Goal: Transaction & Acquisition: Subscribe to service/newsletter

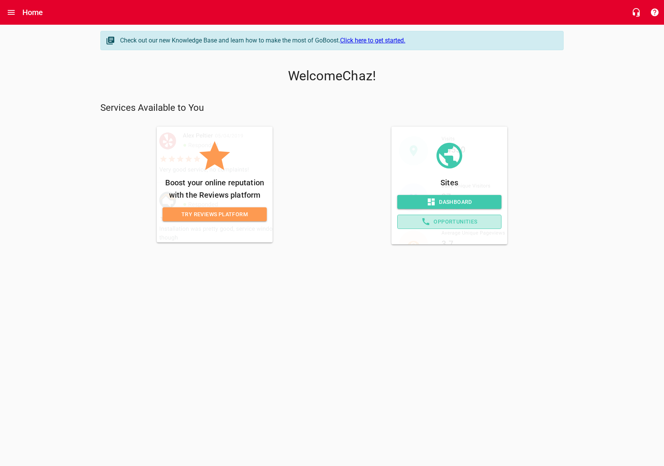
click at [476, 223] on span "Opportunities" at bounding box center [449, 222] width 91 height 10
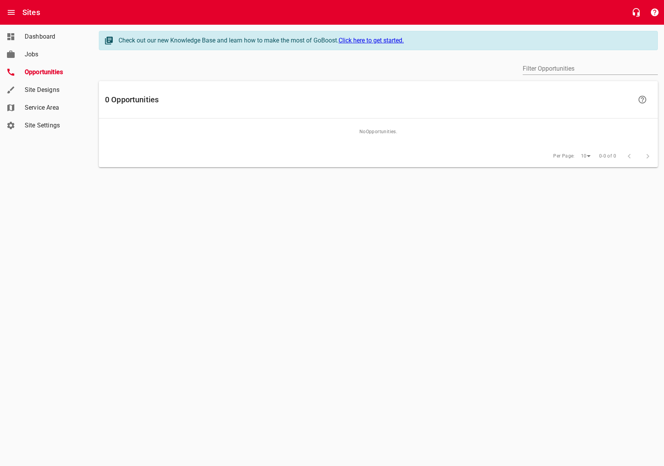
click at [44, 95] on link "Site Designs" at bounding box center [46, 90] width 93 height 18
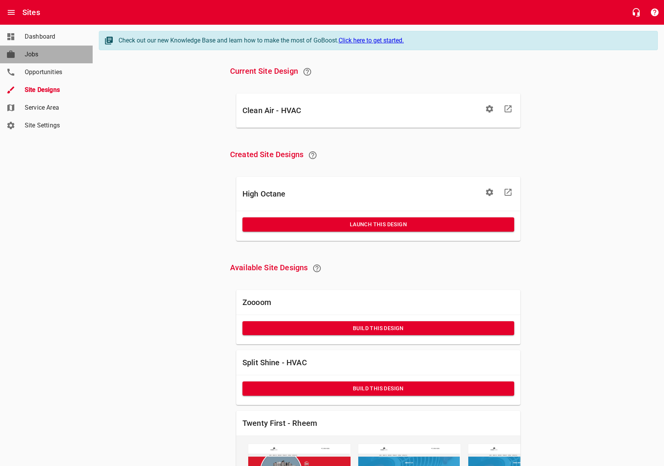
click at [34, 62] on link "Jobs" at bounding box center [46, 55] width 93 height 18
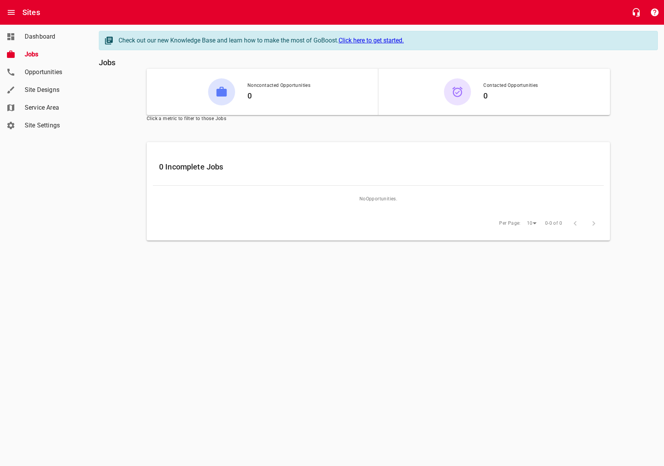
click at [40, 38] on span "Dashboard" at bounding box center [54, 36] width 59 height 9
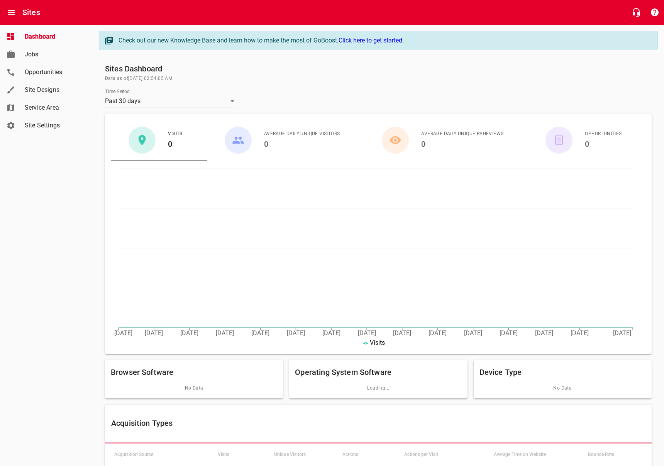
click at [43, 132] on link "Site Settings" at bounding box center [46, 126] width 93 height 18
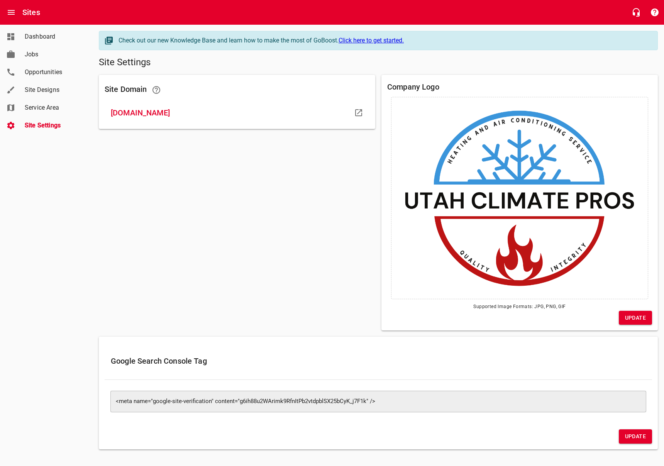
click at [486, 115] on form at bounding box center [519, 198] width 265 height 210
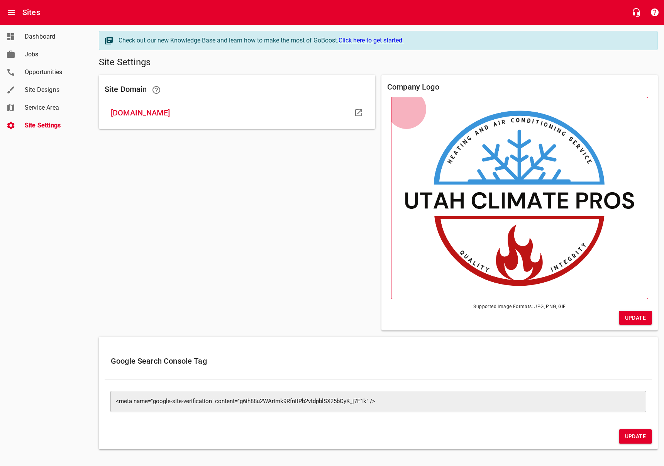
click at [523, 109] on span at bounding box center [519, 198] width 257 height 202
click at [0, 0] on input "file" at bounding box center [0, 0] width 0 height 0
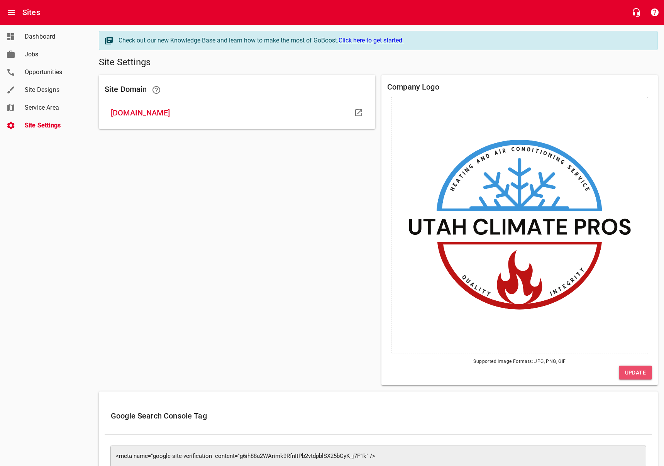
click at [643, 371] on span "Update" at bounding box center [635, 373] width 21 height 10
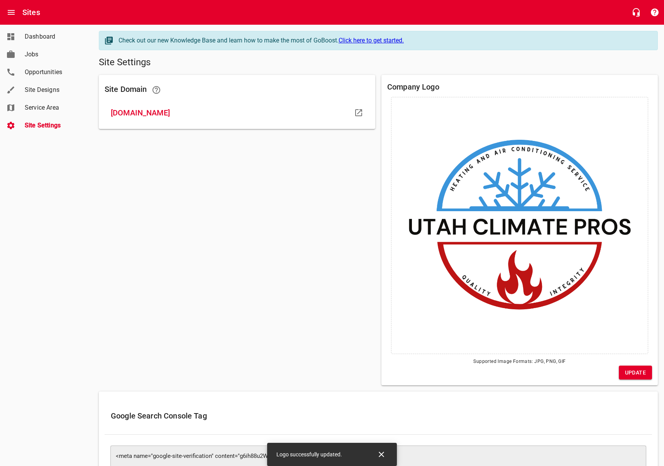
click at [45, 108] on span "Service Area" at bounding box center [54, 107] width 59 height 9
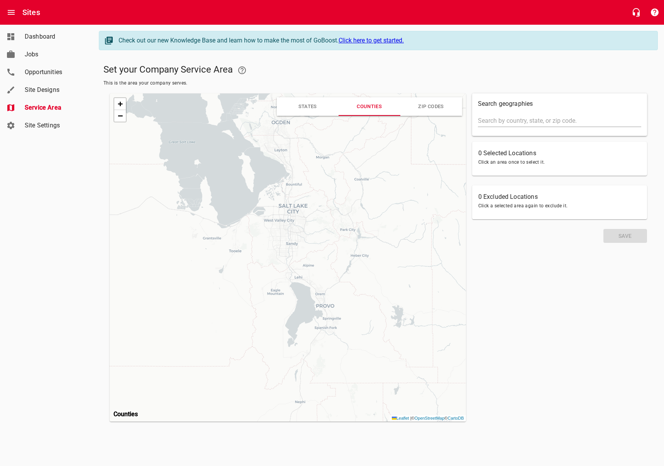
click at [279, 211] on div "+ − Leaflet | © OpenStreetMap © CartoDB" at bounding box center [288, 257] width 356 height 328
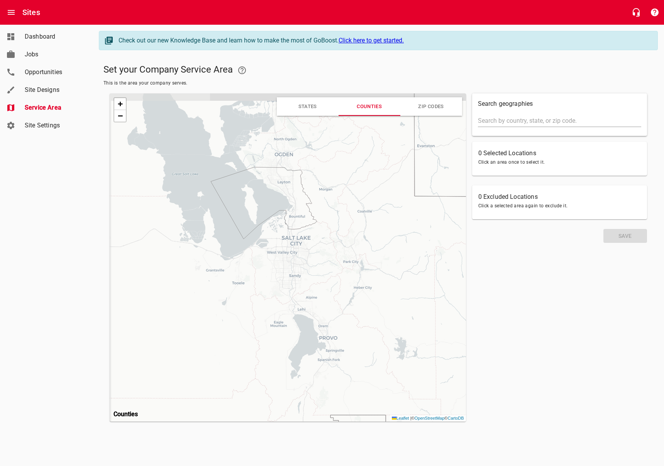
drag, startPoint x: 291, startPoint y: 215, endPoint x: 294, endPoint y: 247, distance: 32.2
click at [294, 247] on div "+ − Leaflet | © OpenStreetMap © CartoDB" at bounding box center [288, 257] width 356 height 328
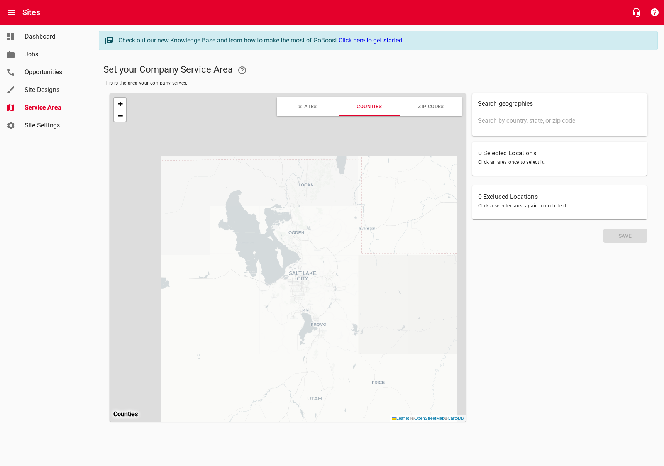
click at [306, 295] on div "+ − Leaflet | © OpenStreetMap © CartoDB" at bounding box center [288, 257] width 356 height 328
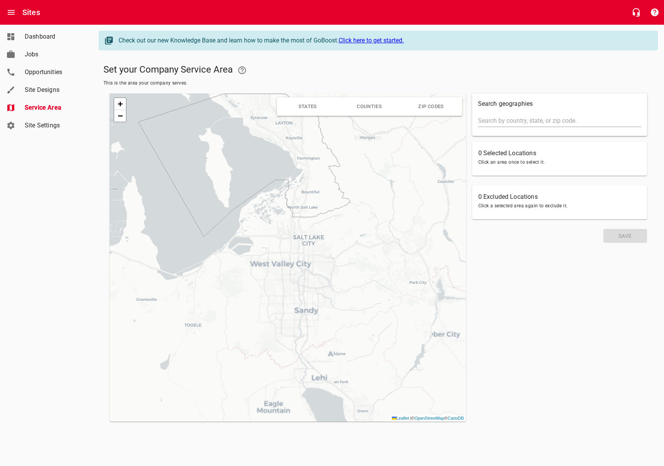
click at [249, 248] on div "+ − Leaflet | © OpenStreetMap © CartoDB" at bounding box center [288, 257] width 356 height 328
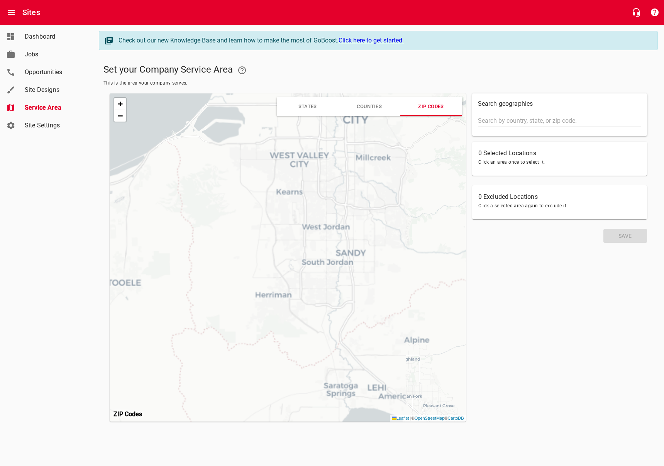
click at [313, 265] on div "+ − Leaflet | © OpenStreetMap © CartoDB" at bounding box center [288, 257] width 356 height 328
click at [322, 264] on div "+ − Leaflet | © OpenStreetMap © CartoDB" at bounding box center [288, 257] width 356 height 328
click at [515, 123] on input "text" at bounding box center [559, 121] width 163 height 12
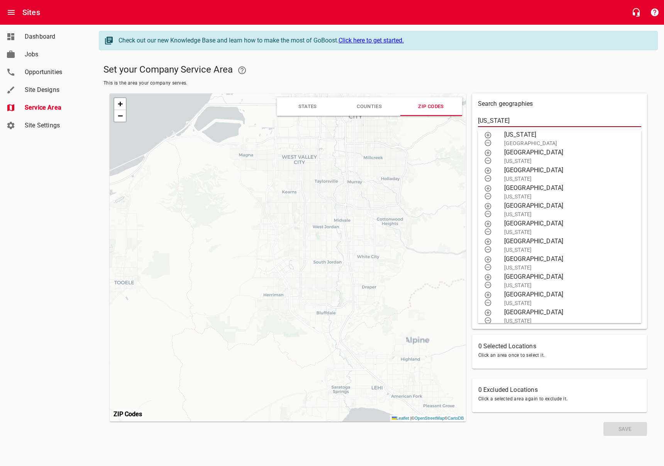
click at [555, 106] on p "Search geographies" at bounding box center [559, 103] width 163 height 9
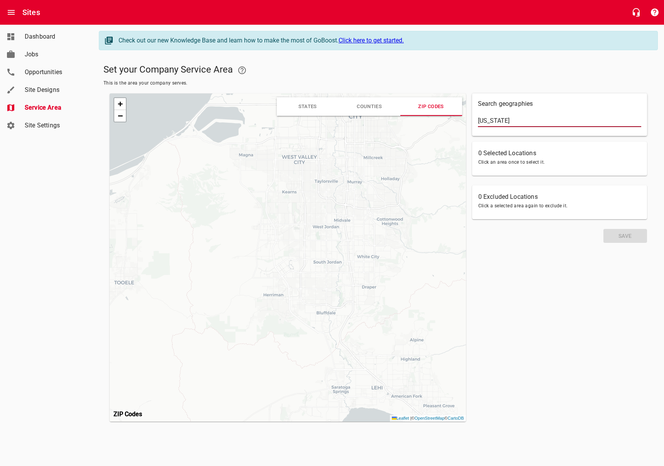
click at [514, 118] on input "utah" at bounding box center [559, 121] width 163 height 12
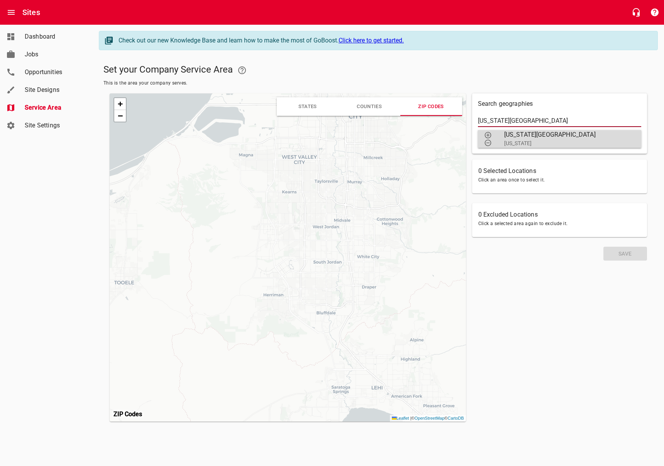
type input "utah county"
click at [512, 140] on p "Utah" at bounding box center [566, 143] width 125 height 8
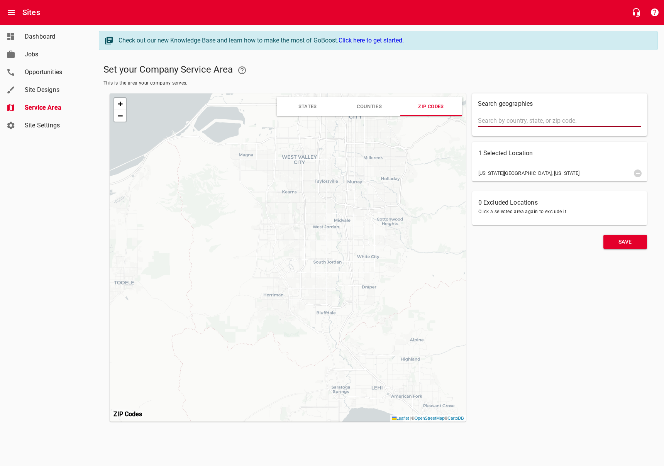
click at [513, 124] on input "text" at bounding box center [559, 121] width 163 height 12
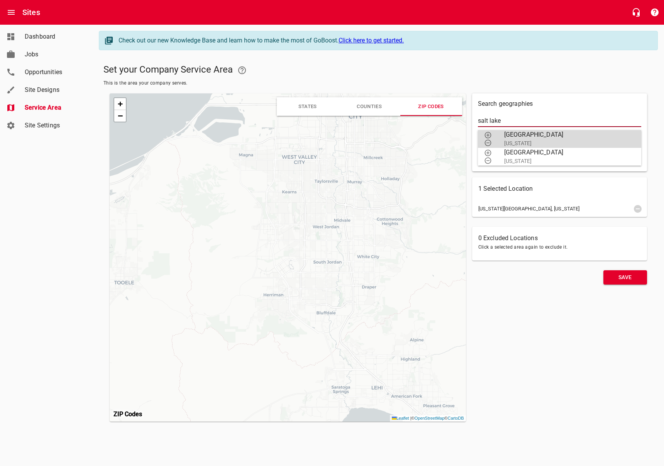
type input "salt lake"
click at [516, 135] on span "Salt Lake County" at bounding box center [566, 134] width 125 height 9
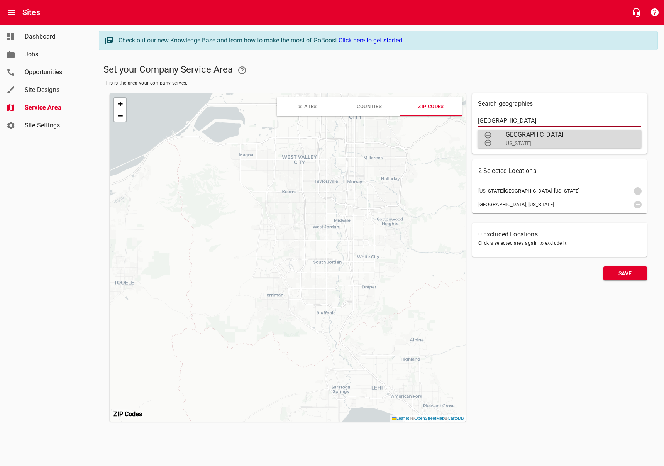
type input "wasatch county"
click at [519, 136] on span "Wasatch County" at bounding box center [566, 134] width 125 height 9
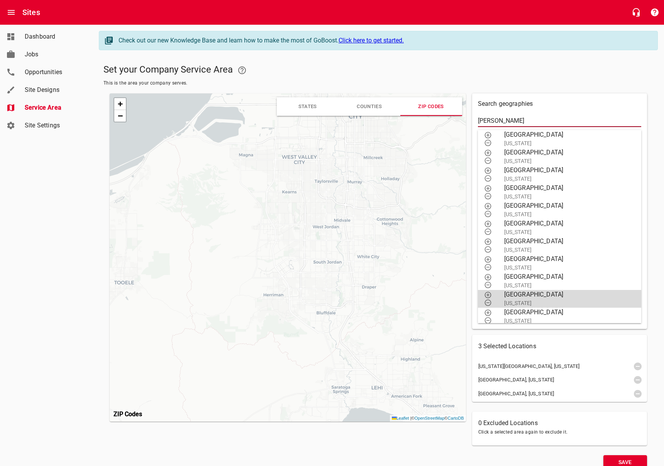
type input "morgan"
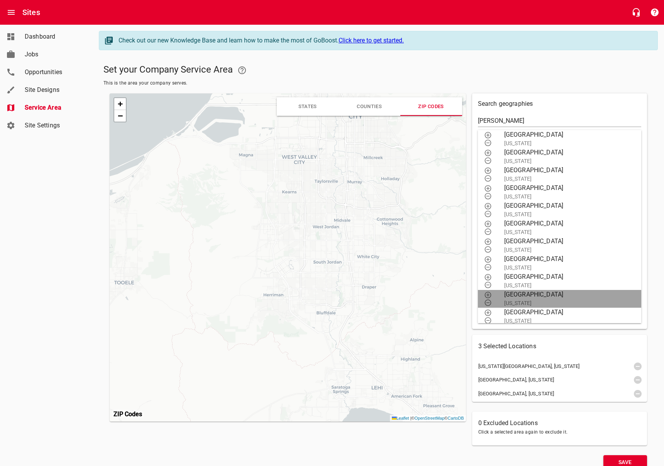
drag, startPoint x: 539, startPoint y: 294, endPoint x: 543, endPoint y: 244, distance: 50.3
click at [539, 294] on span "Morgan County" at bounding box center [566, 294] width 125 height 9
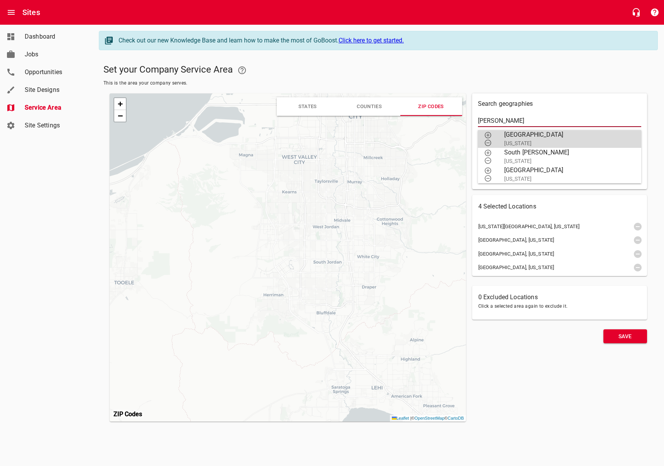
type input "weber"
click at [540, 138] on span "Weber County" at bounding box center [566, 134] width 125 height 9
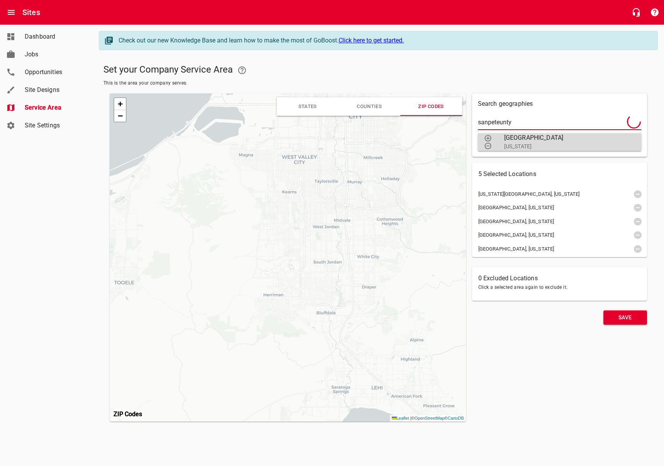
type input "sanpeteunty"
click at [509, 142] on span "Sanpete County" at bounding box center [566, 137] width 125 height 9
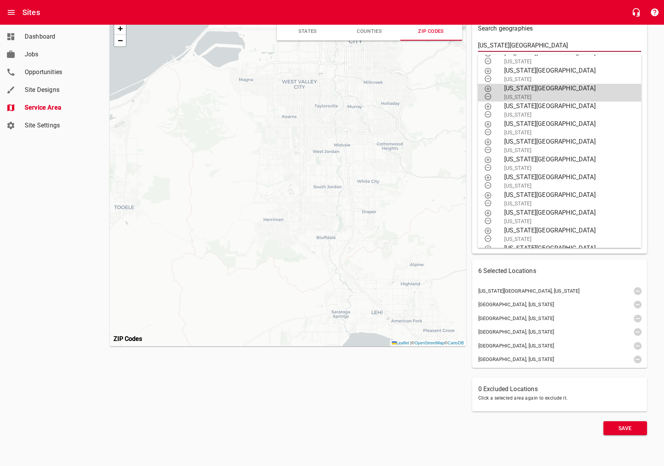
scroll to position [340, 0]
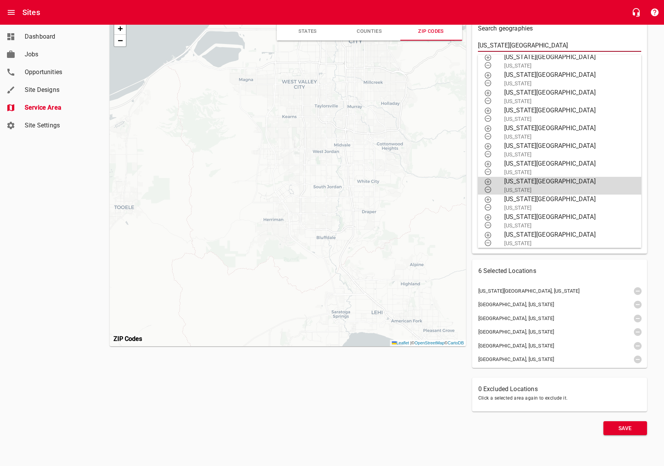
type input "washington county"
click at [516, 182] on span "Washington County" at bounding box center [566, 181] width 125 height 9
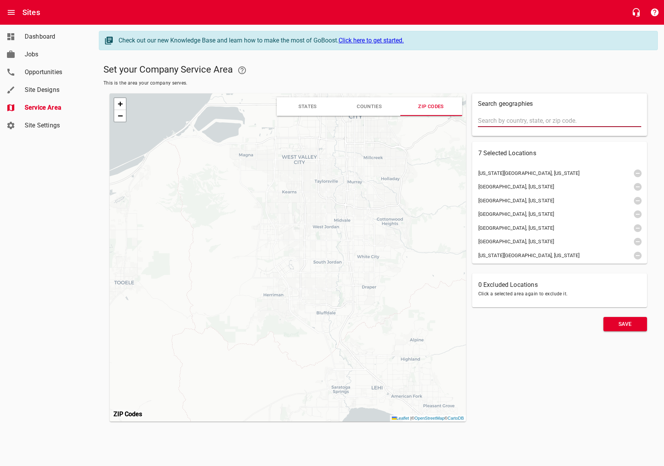
click at [620, 326] on span "Save" at bounding box center [624, 324] width 31 height 10
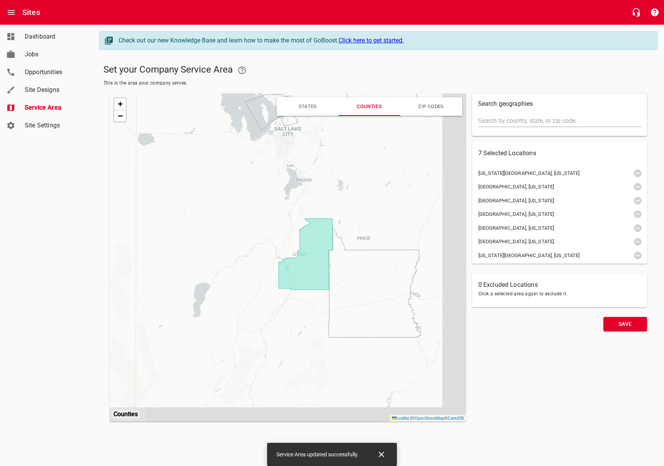
drag, startPoint x: 382, startPoint y: 280, endPoint x: 307, endPoint y: 191, distance: 115.8
click at [307, 191] on div "+ − Leaflet | © OpenStreetMap © CartoDB" at bounding box center [288, 257] width 356 height 328
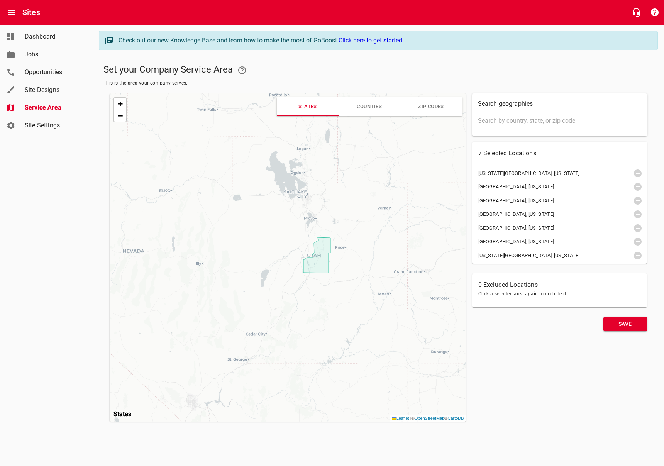
drag, startPoint x: 322, startPoint y: 297, endPoint x: 323, endPoint y: 289, distance: 8.1
click at [323, 289] on div "+ − Leaflet | © OpenStreetMap © CartoDB" at bounding box center [288, 257] width 356 height 328
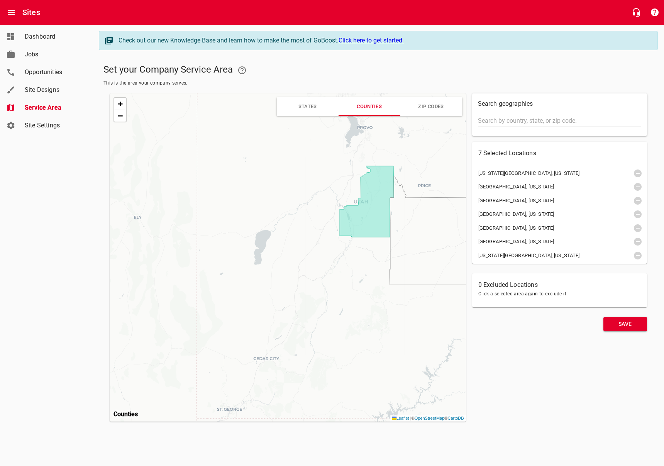
drag, startPoint x: 341, startPoint y: 289, endPoint x: 296, endPoint y: 367, distance: 90.0
click at [296, 367] on div "+ − Leaflet | © OpenStreetMap © CartoDB" at bounding box center [288, 257] width 356 height 328
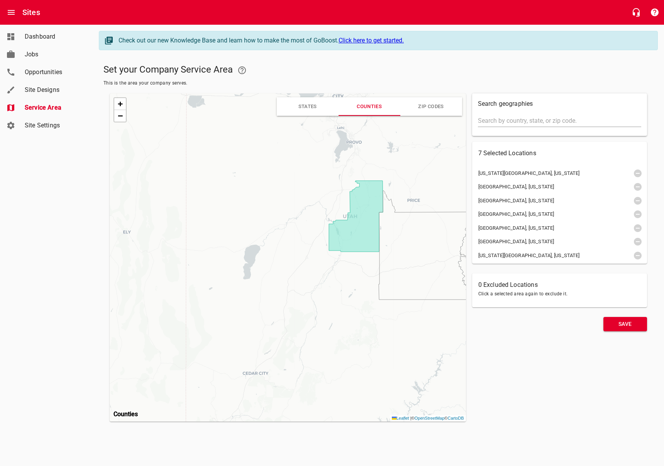
click at [44, 119] on link "Site Settings" at bounding box center [46, 126] width 93 height 18
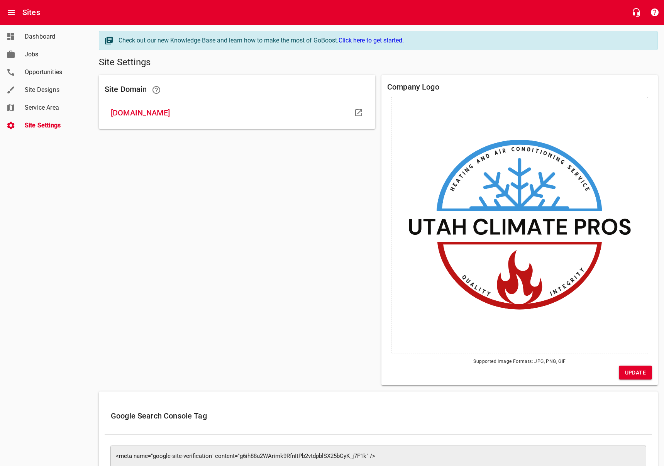
click at [44, 91] on span "Site Designs" at bounding box center [54, 89] width 59 height 9
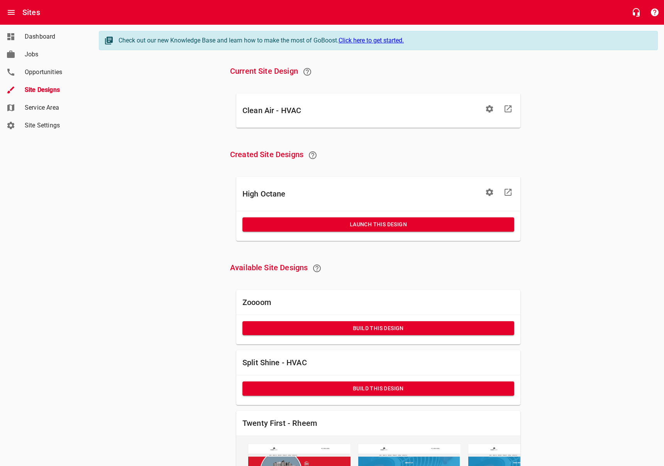
click at [45, 68] on span "Opportunities" at bounding box center [54, 72] width 59 height 9
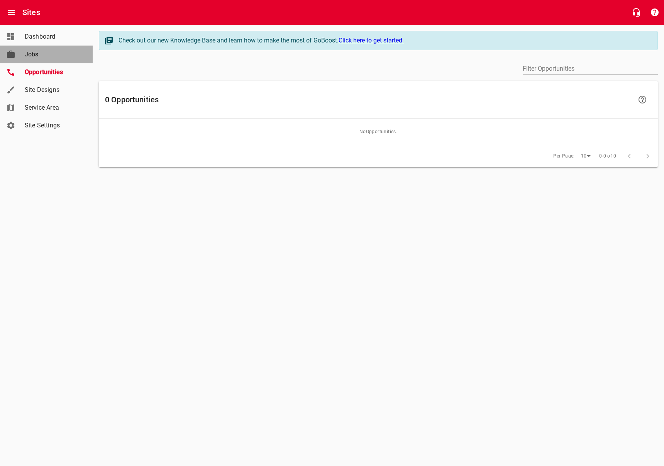
click at [35, 58] on span "Jobs" at bounding box center [54, 54] width 59 height 9
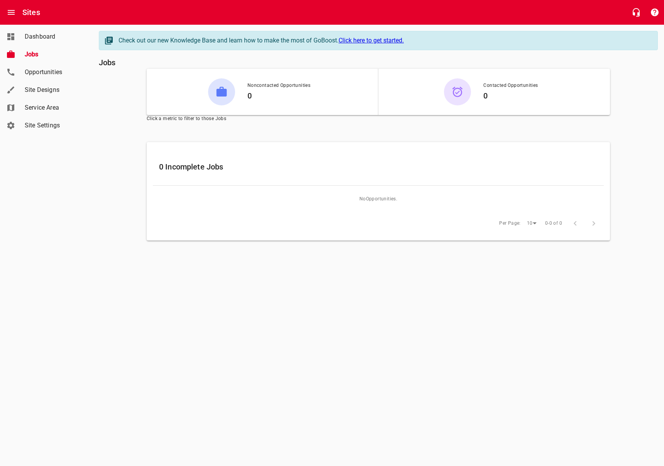
click at [40, 44] on link "Dashboard" at bounding box center [46, 37] width 93 height 18
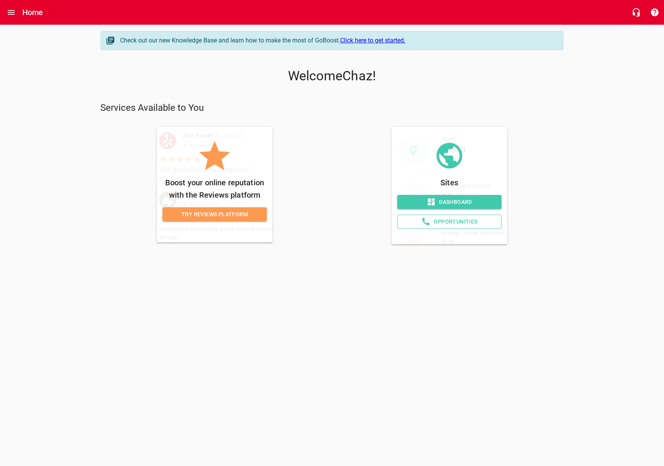
click at [186, 216] on span "Try Reviews Platform" at bounding box center [215, 215] width 92 height 10
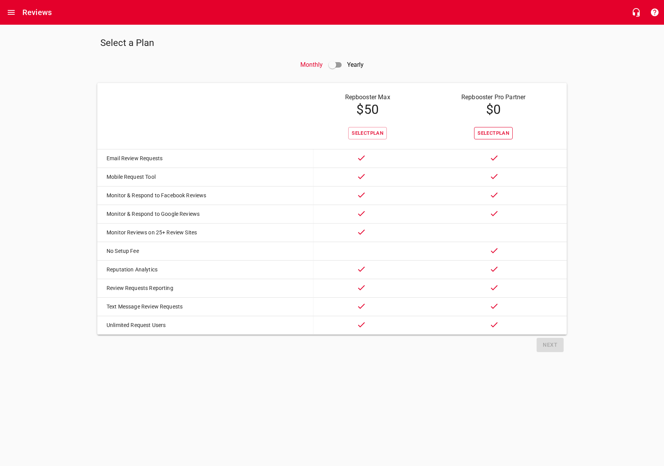
click at [493, 135] on span "Select Plan" at bounding box center [493, 133] width 32 height 9
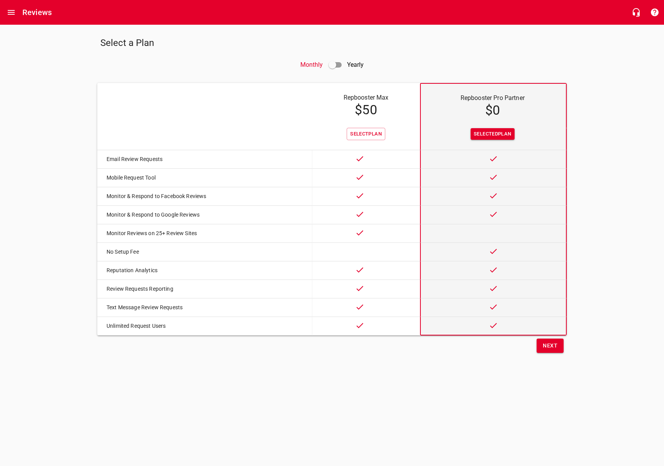
click at [550, 345] on span "Next" at bounding box center [550, 346] width 15 height 10
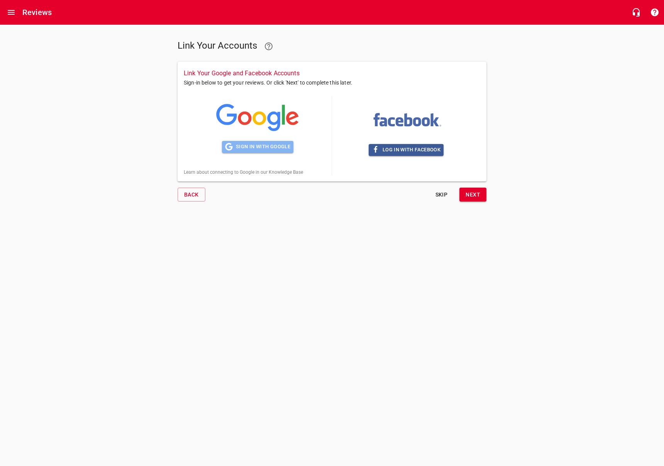
click at [260, 148] on span "Sign in with Google" at bounding box center [257, 146] width 65 height 9
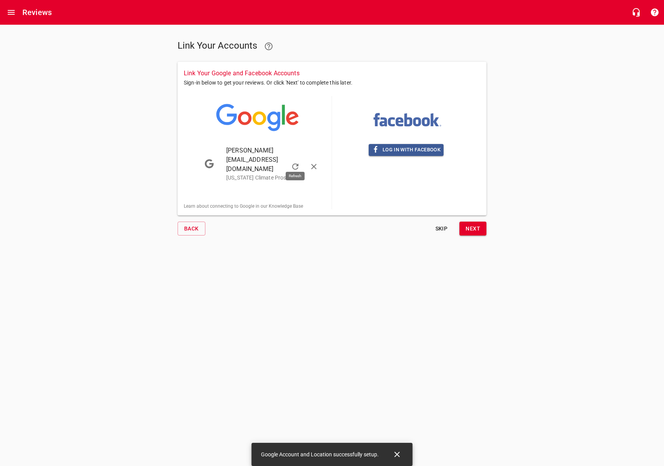
click at [296, 162] on icon "button" at bounding box center [295, 166] width 9 height 9
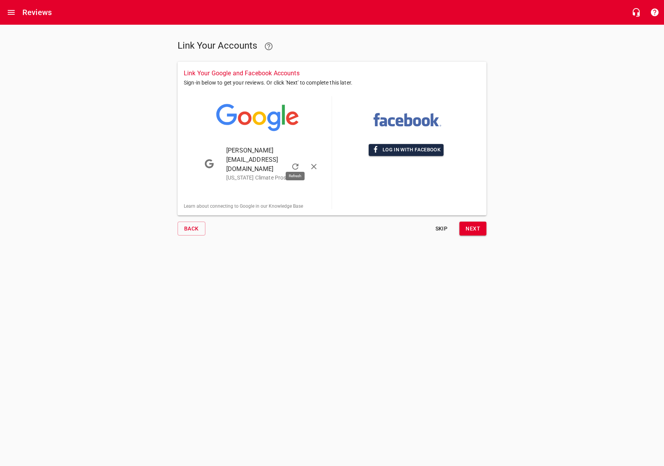
click at [413, 154] on button "Log in with Facebook" at bounding box center [406, 150] width 75 height 12
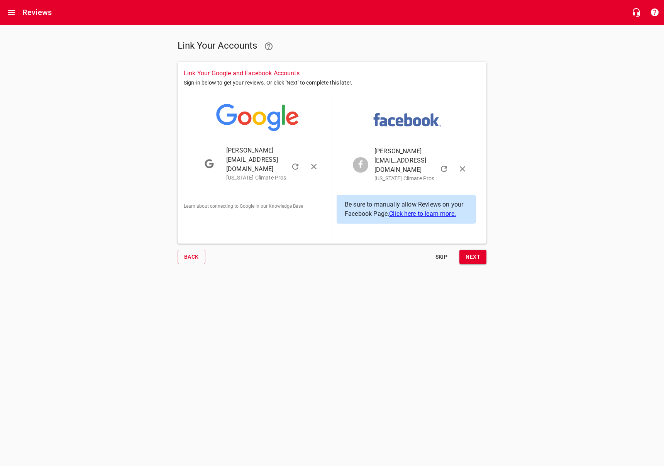
click at [482, 247] on div "Back Skip Next" at bounding box center [331, 257] width 315 height 20
click at [474, 252] on span "Next" at bounding box center [472, 257] width 15 height 10
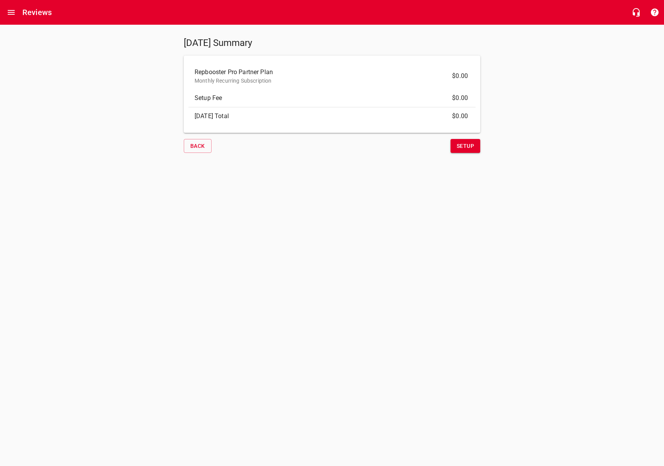
click at [470, 144] on span "Setup" at bounding box center [465, 146] width 17 height 10
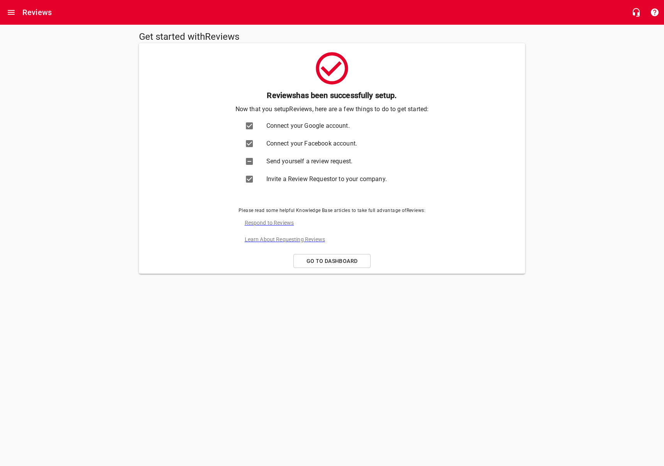
click at [247, 162] on icon at bounding box center [249, 161] width 7 height 7
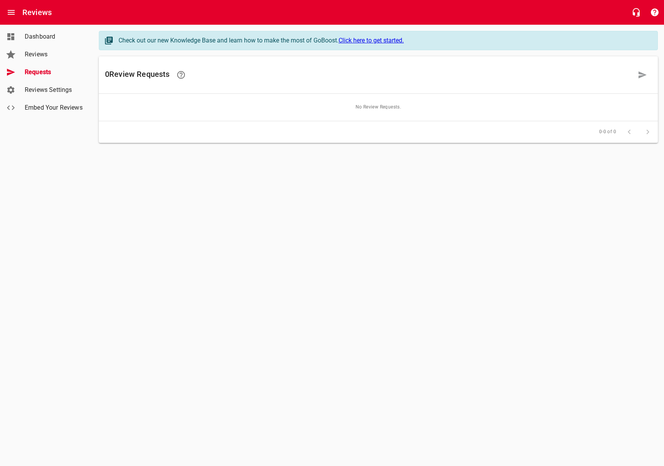
click at [47, 59] on link "Reviews" at bounding box center [46, 55] width 93 height 18
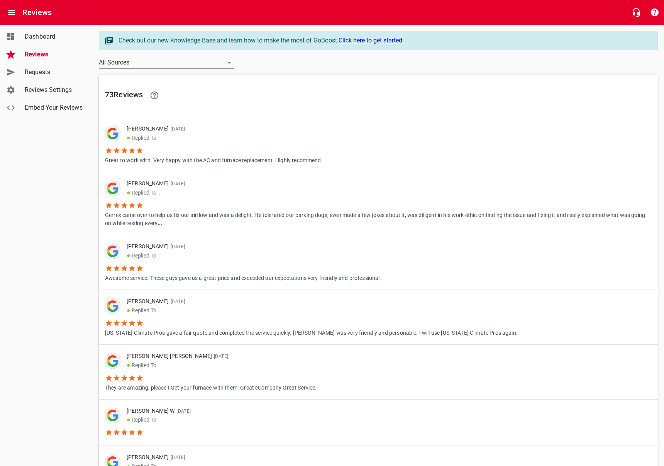
click at [54, 72] on span "Requests" at bounding box center [54, 72] width 59 height 9
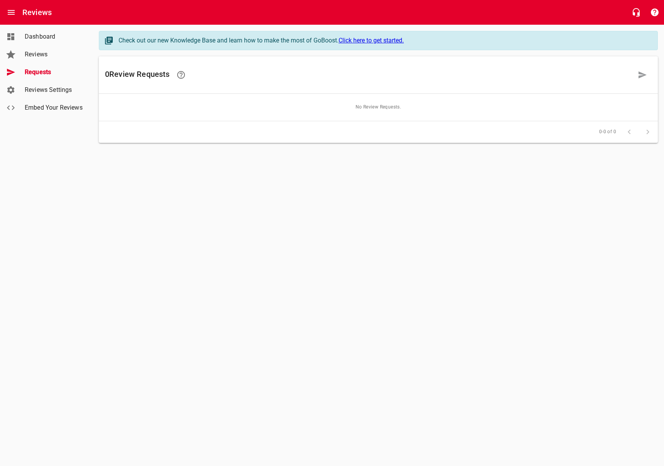
click at [56, 88] on span "Reviews Settings" at bounding box center [54, 89] width 59 height 9
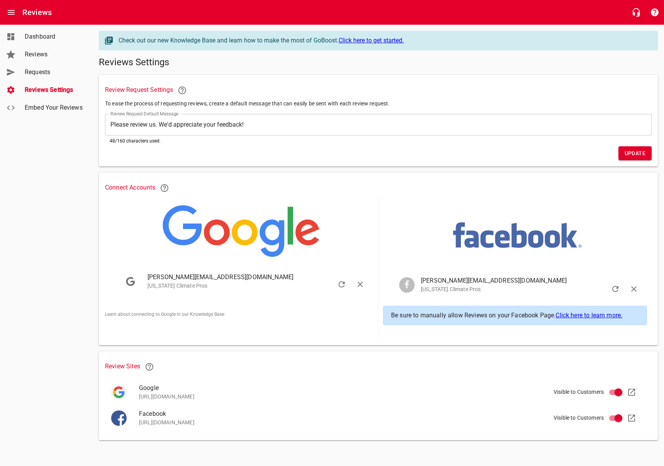
click at [47, 108] on span "Embed Your Reviews" at bounding box center [54, 107] width 59 height 9
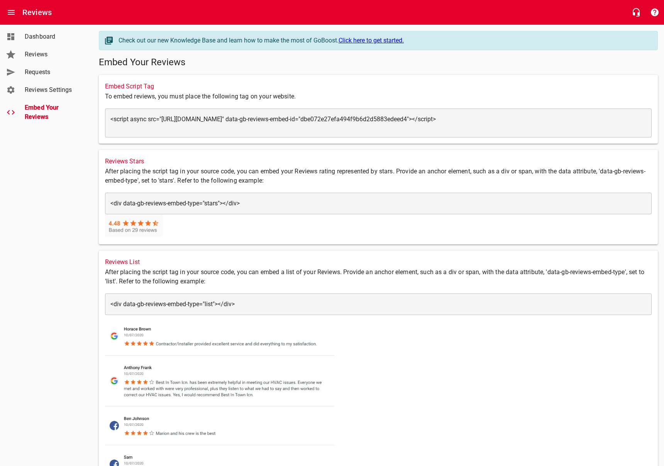
click at [41, 62] on link "Reviews" at bounding box center [46, 55] width 93 height 18
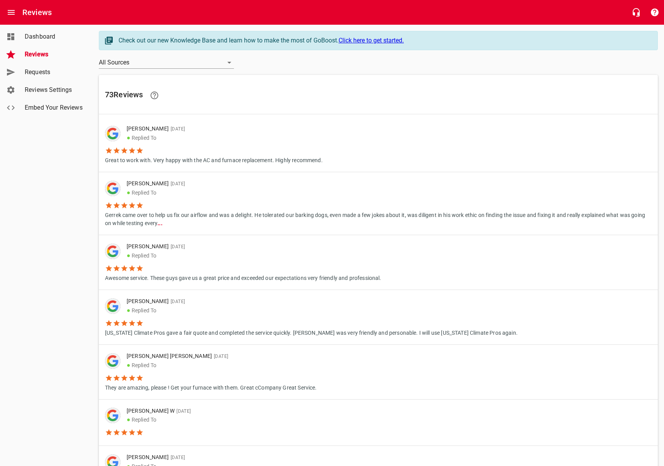
click at [35, 50] on span "Reviews" at bounding box center [54, 54] width 59 height 9
click at [46, 37] on span "Dashboard" at bounding box center [54, 36] width 59 height 9
